Goal: Task Accomplishment & Management: Manage account settings

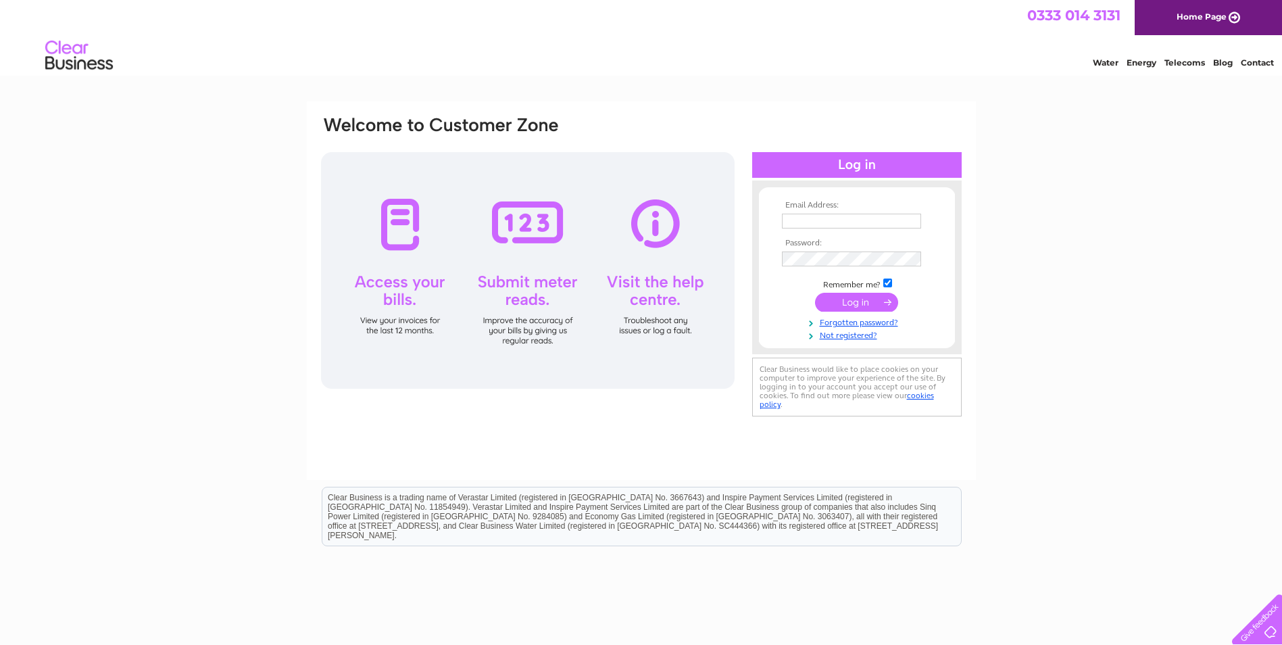
type input "office@kennyfoulis.co.uk"
click at [838, 310] on input "submit" at bounding box center [856, 302] width 83 height 19
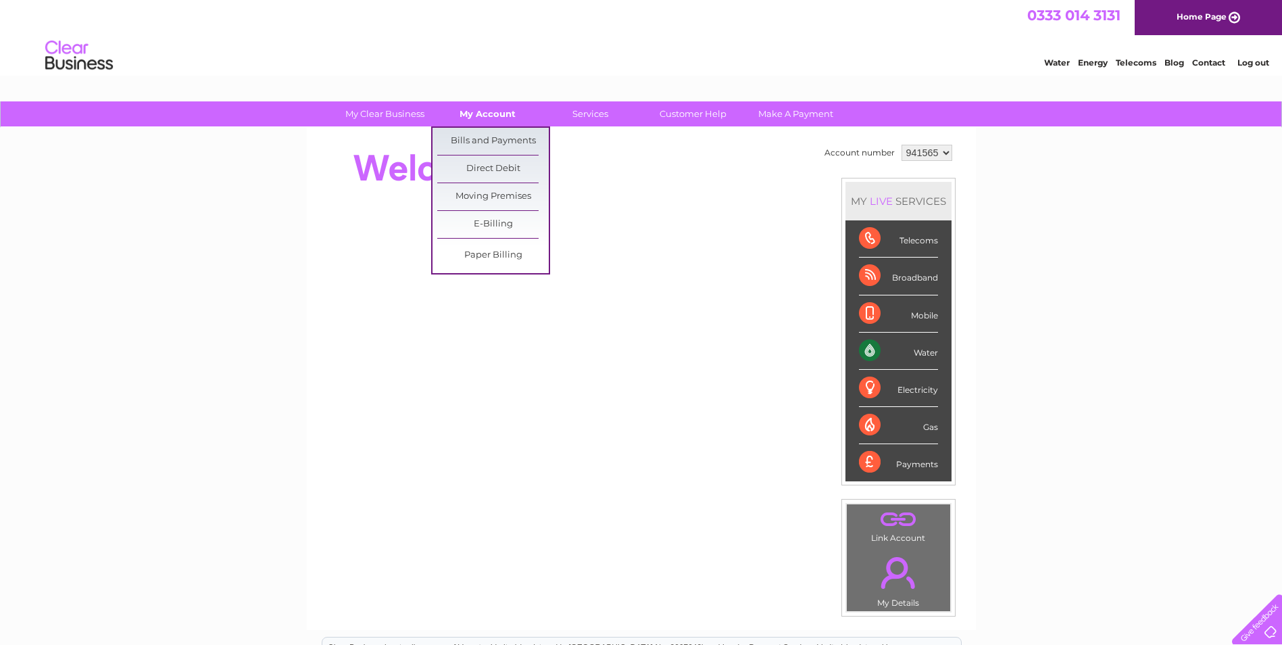
click at [512, 116] on link "My Account" at bounding box center [488, 113] width 112 height 25
click at [514, 137] on link "Bills and Payments" at bounding box center [493, 141] width 112 height 27
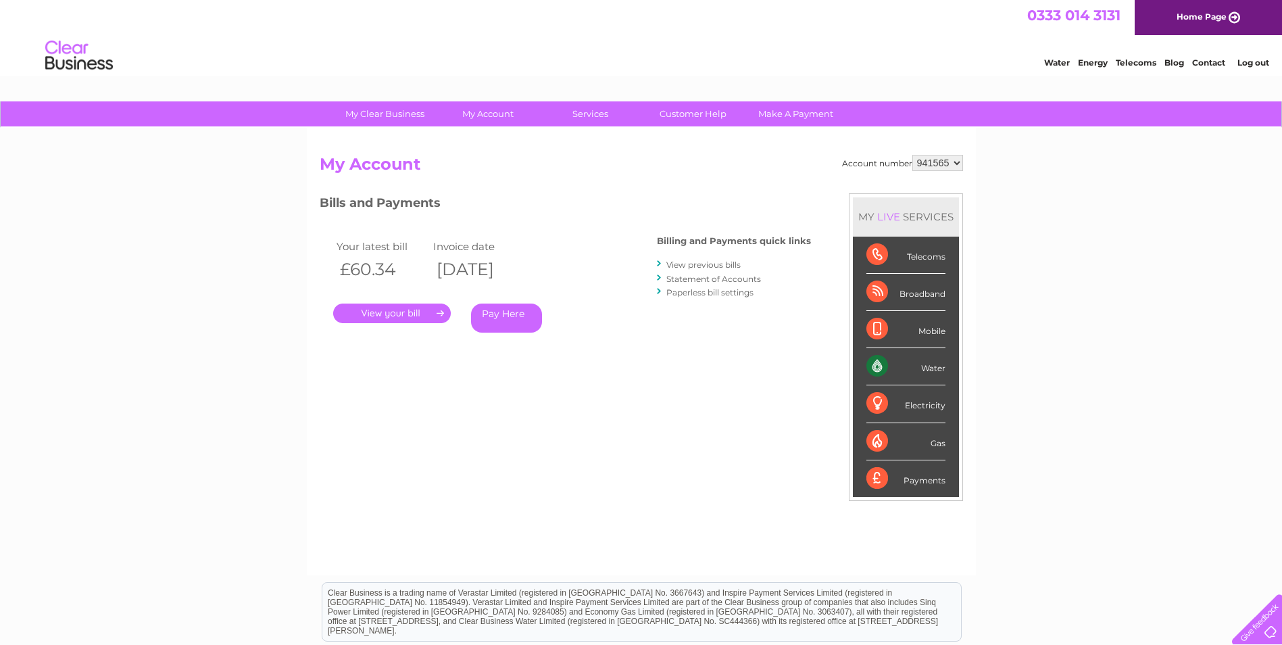
click at [423, 317] on link "." at bounding box center [392, 314] width 118 height 20
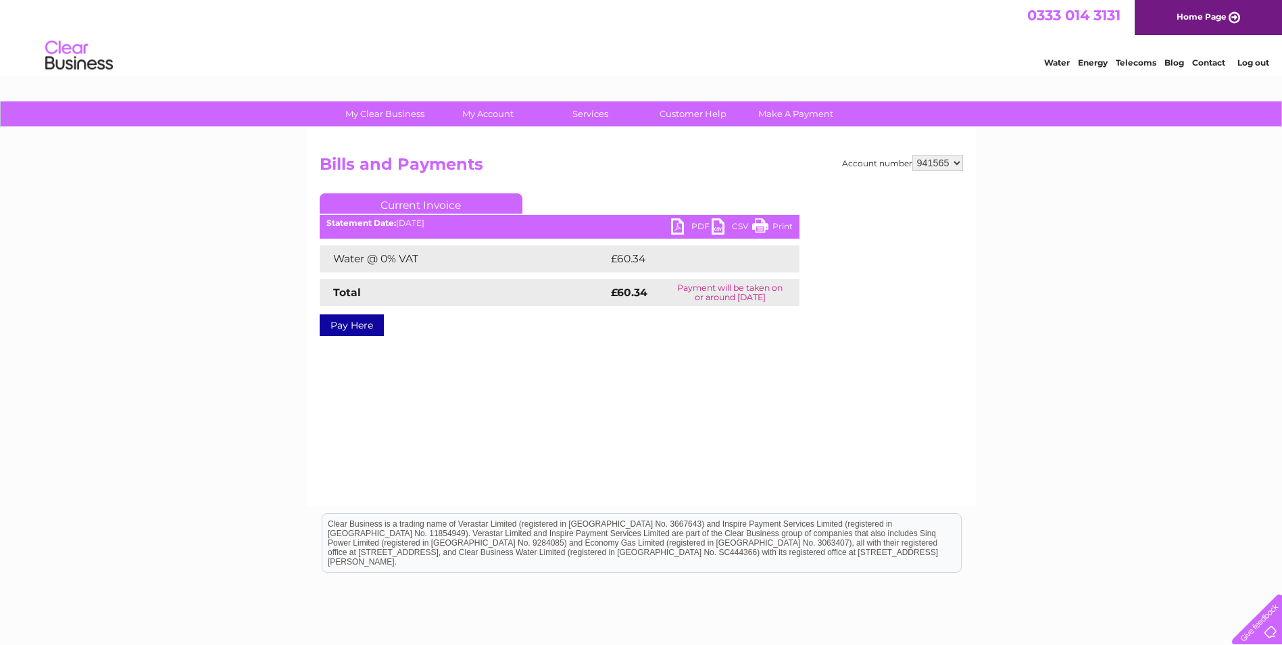
click at [704, 226] on link "PDF" at bounding box center [691, 228] width 41 height 20
